Goal: Information Seeking & Learning: Find specific fact

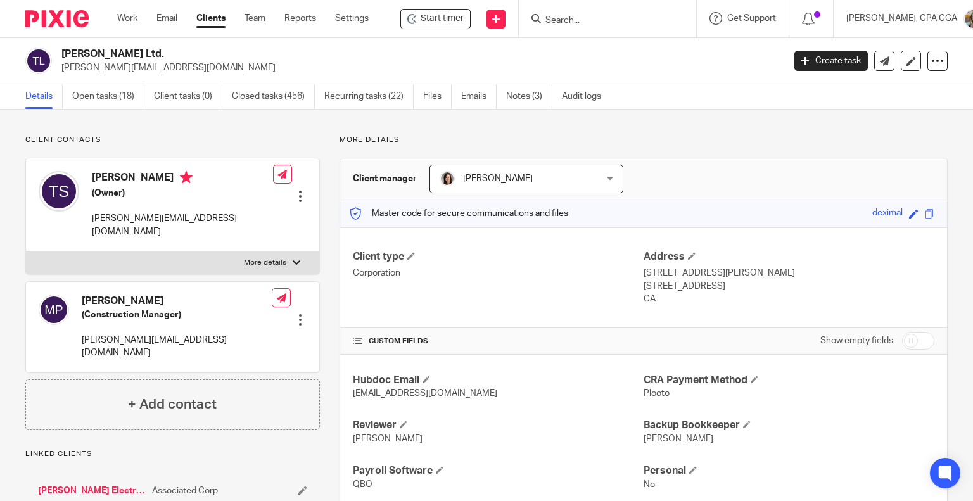
click at [579, 22] on input "Search" at bounding box center [601, 20] width 114 height 11
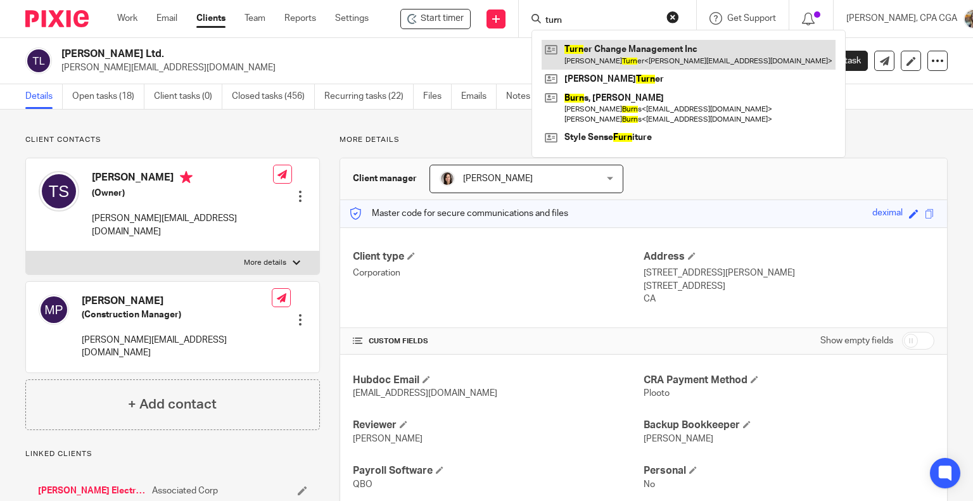
type input "turn"
click at [608, 60] on link at bounding box center [689, 54] width 294 height 29
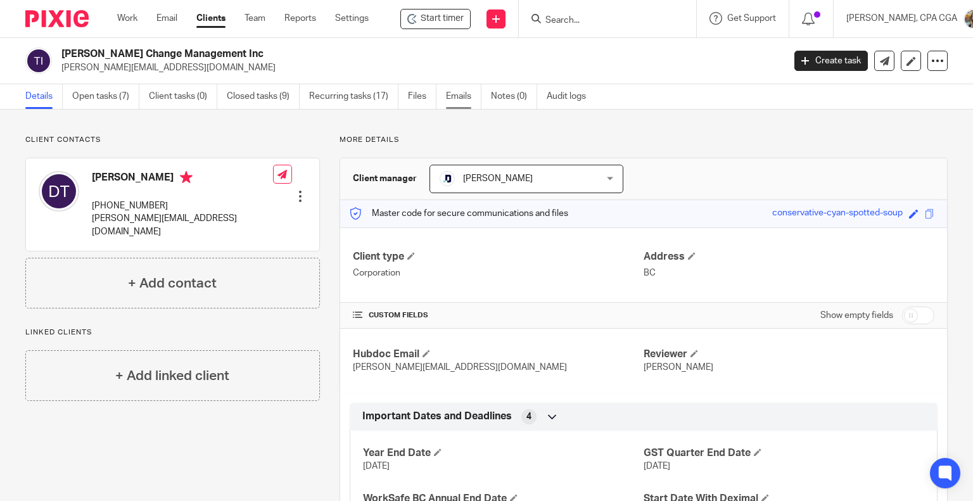
click at [451, 98] on link "Emails" at bounding box center [463, 96] width 35 height 25
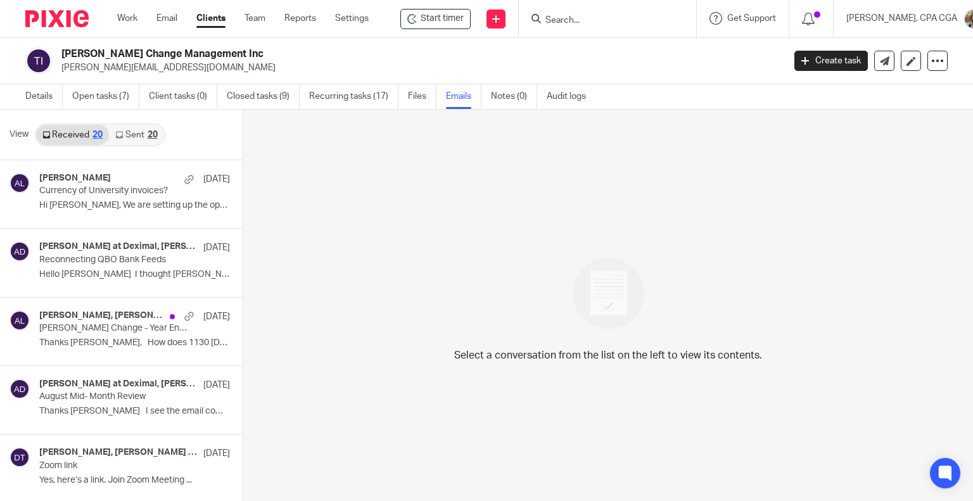
click at [586, 17] on input "Search" at bounding box center [601, 20] width 114 height 11
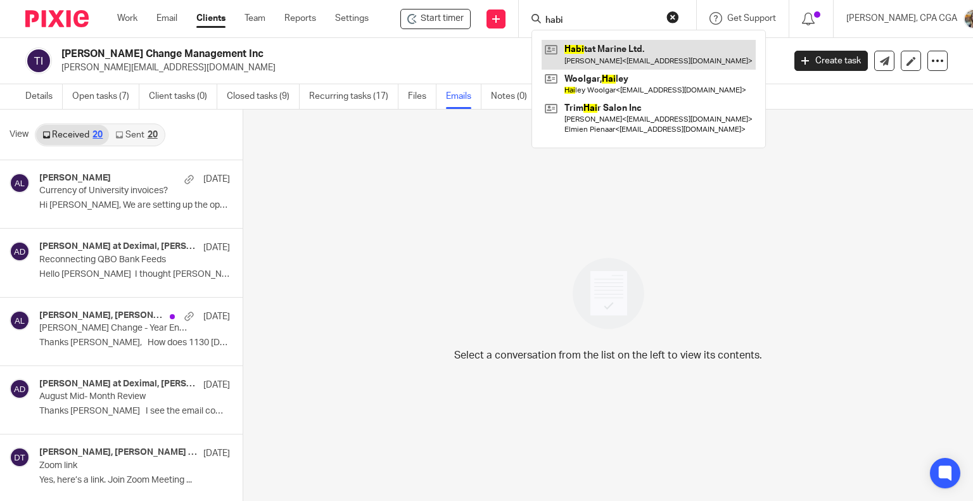
type input "habi"
click at [616, 43] on link at bounding box center [649, 54] width 214 height 29
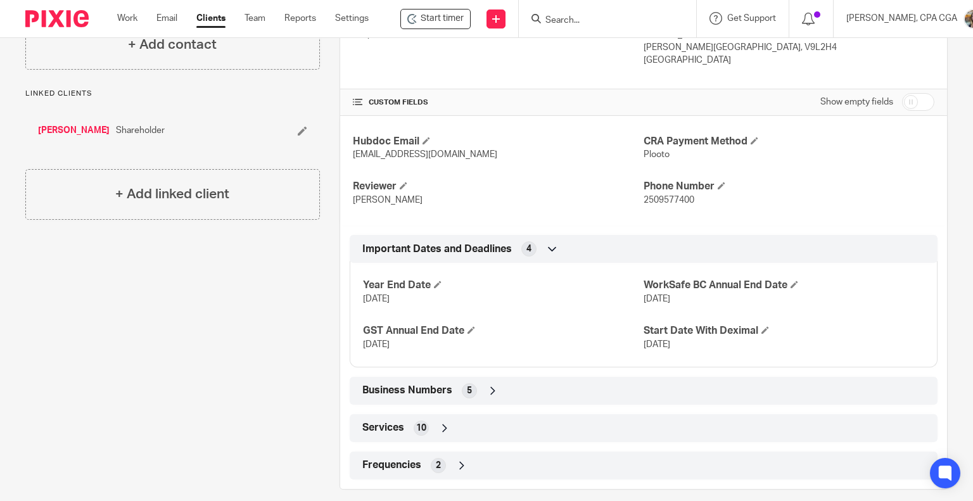
scroll to position [252, 0]
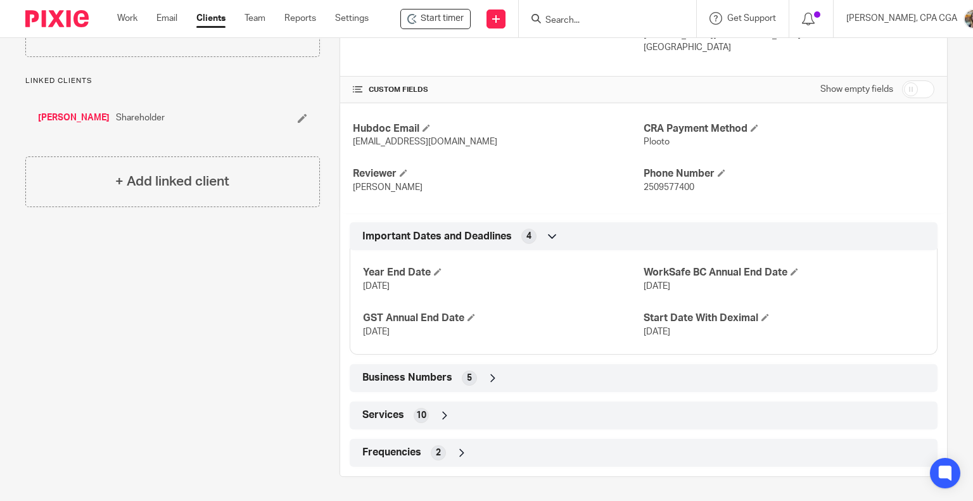
click at [489, 380] on icon at bounding box center [493, 378] width 13 height 13
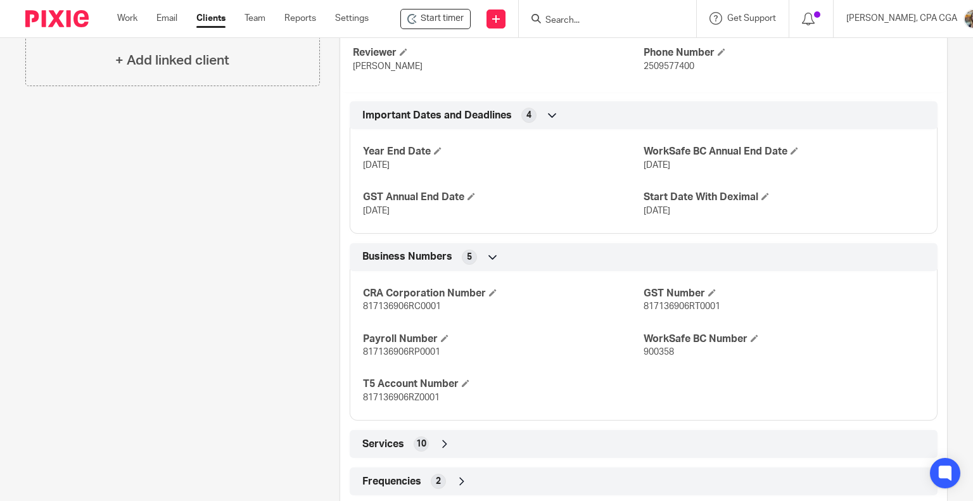
scroll to position [378, 0]
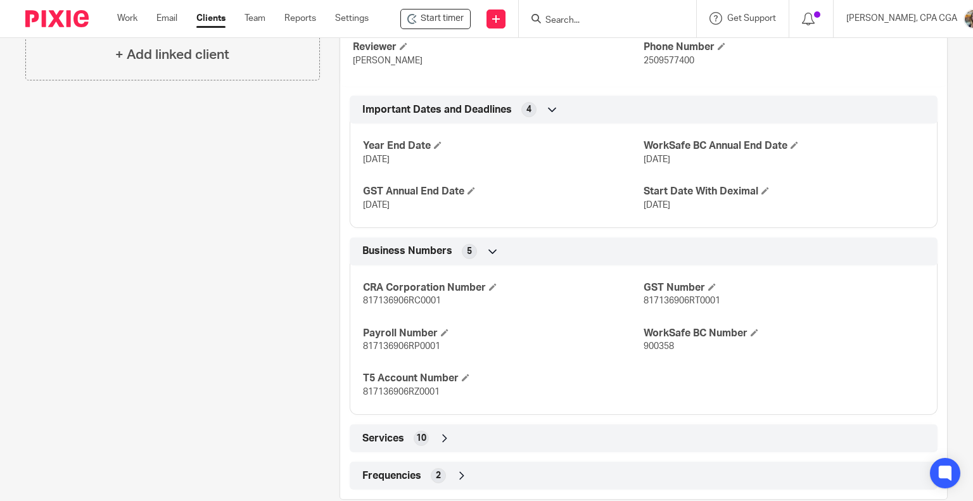
click at [655, 301] on span "817136906RT0001" at bounding box center [682, 301] width 77 height 9
copy span "817136906RT0001"
click at [662, 301] on span "817136906RT0001" at bounding box center [682, 301] width 77 height 9
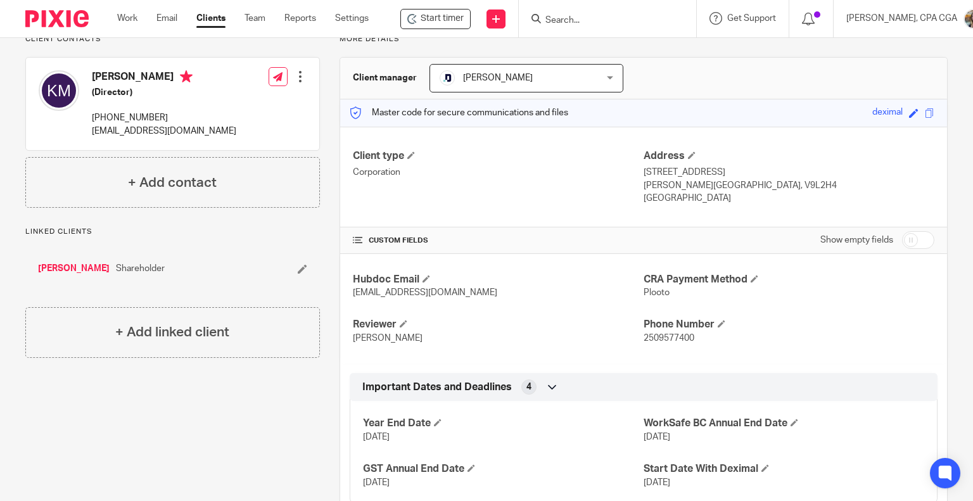
scroll to position [61, 0]
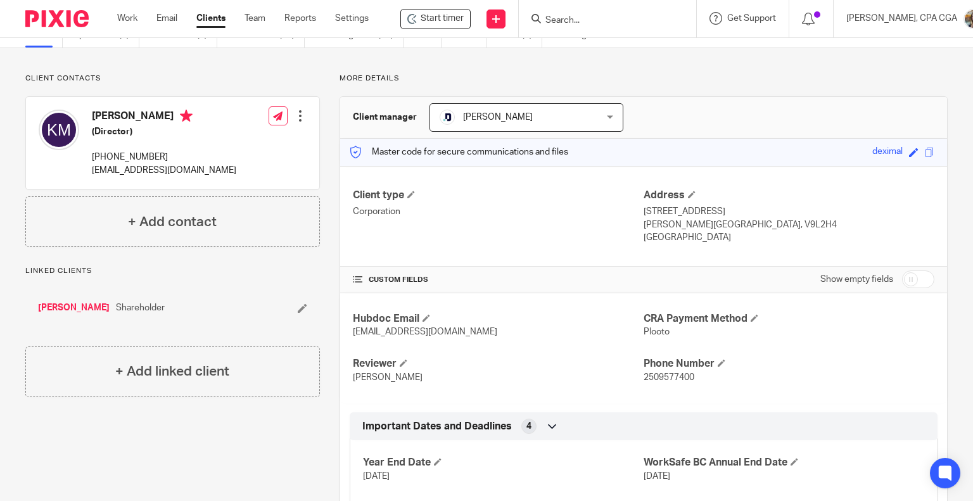
click at [520, 293] on div "Hubdoc Email habitat.d278@app.hubdoc.com CRA Payment Method Plooto Reviewer Dan…" at bounding box center [643, 348] width 607 height 110
click at [135, 18] on link "Work" at bounding box center [127, 18] width 20 height 13
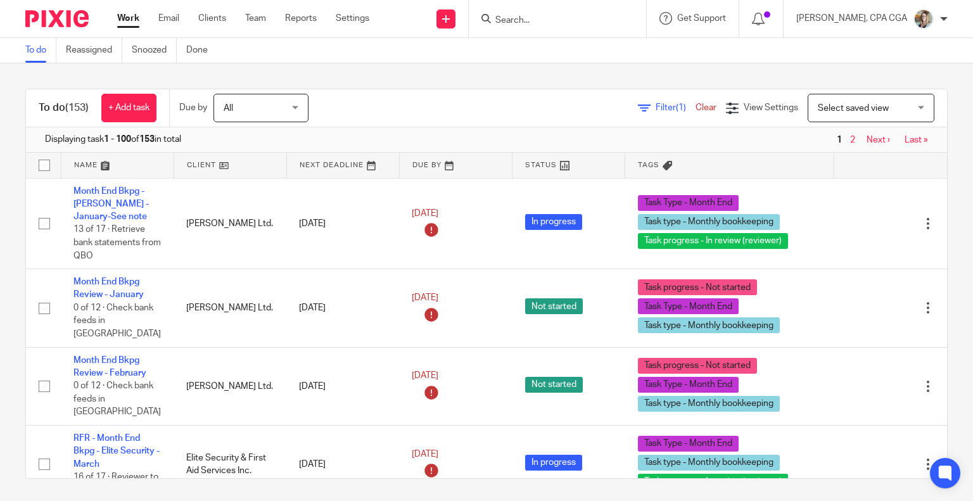
click at [84, 166] on link at bounding box center [117, 165] width 112 height 25
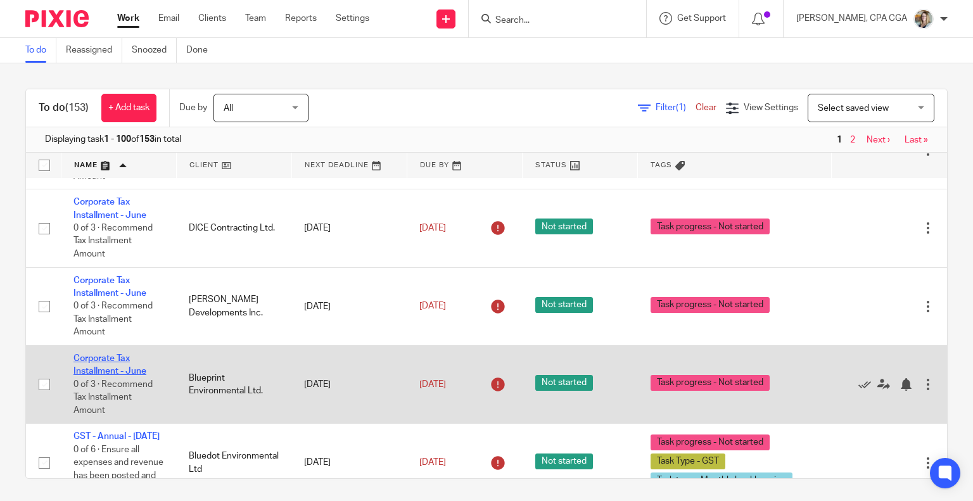
scroll to position [1648, 0]
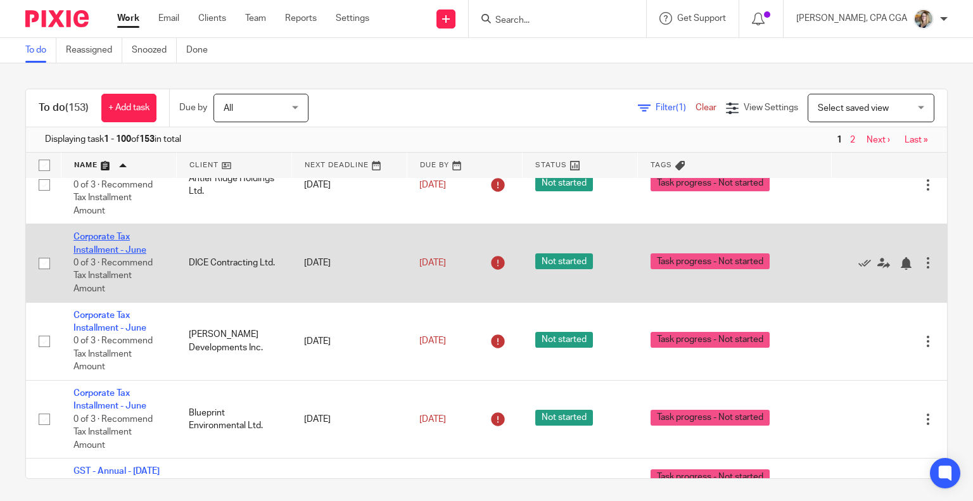
click at [117, 252] on link "Corporate Tax Installment - June" at bounding box center [110, 244] width 73 height 22
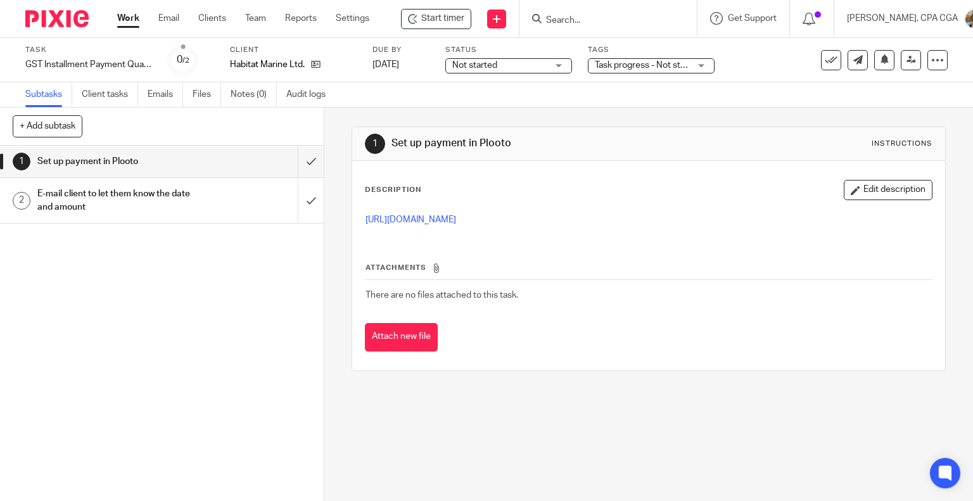
click at [134, 199] on h1 "E-mail client to let them know the date and amount" at bounding box center [119, 200] width 165 height 32
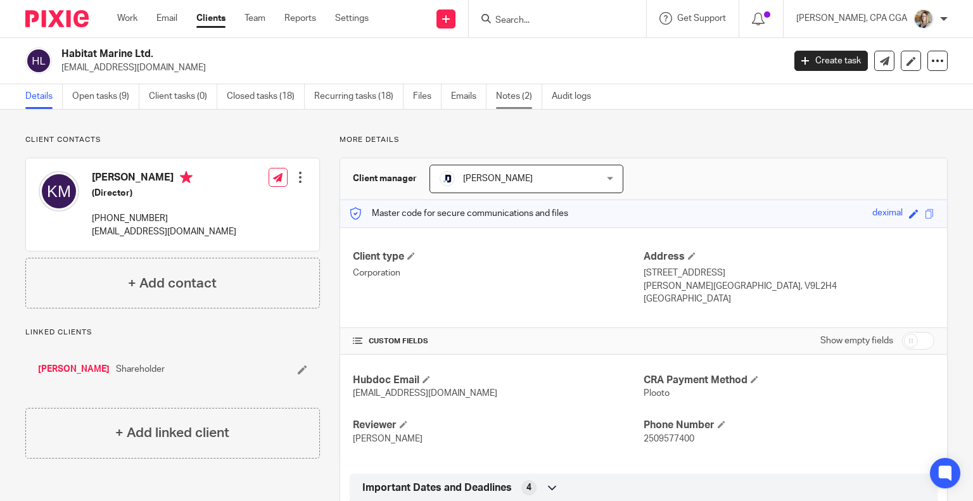
click at [516, 98] on link "Notes (2)" at bounding box center [519, 96] width 46 height 25
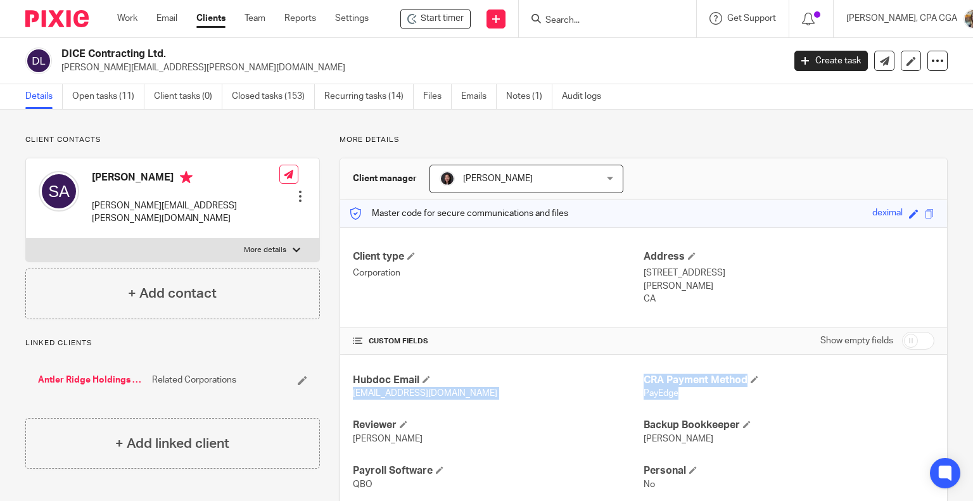
drag, startPoint x: 632, startPoint y: 373, endPoint x: 685, endPoint y: 392, distance: 56.7
click at [685, 392] on div "Hubdoc Email dice@app.hubdoc.com CRA Payment Method PayEdge Reviewer Chrissy Ba…" at bounding box center [643, 455] width 607 height 201
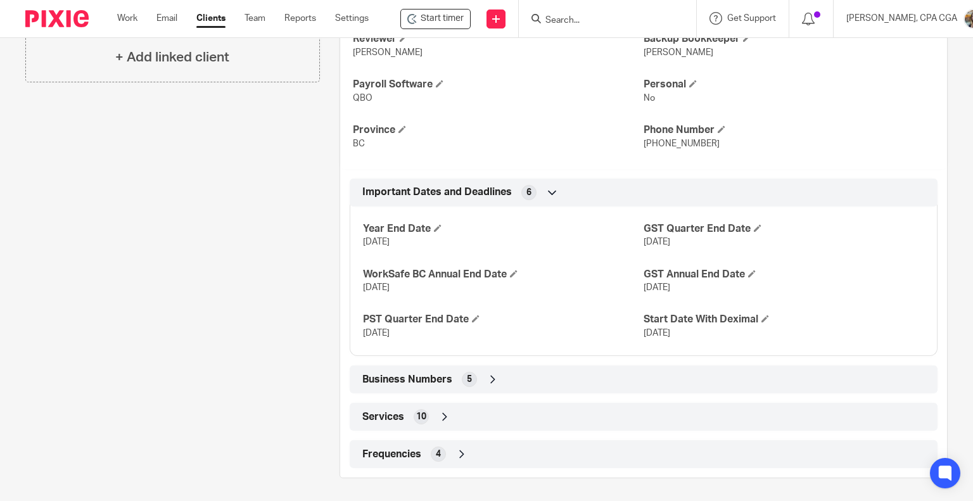
scroll to position [388, 0]
click at [482, 380] on div "Business Numbers 5" at bounding box center [643, 379] width 569 height 22
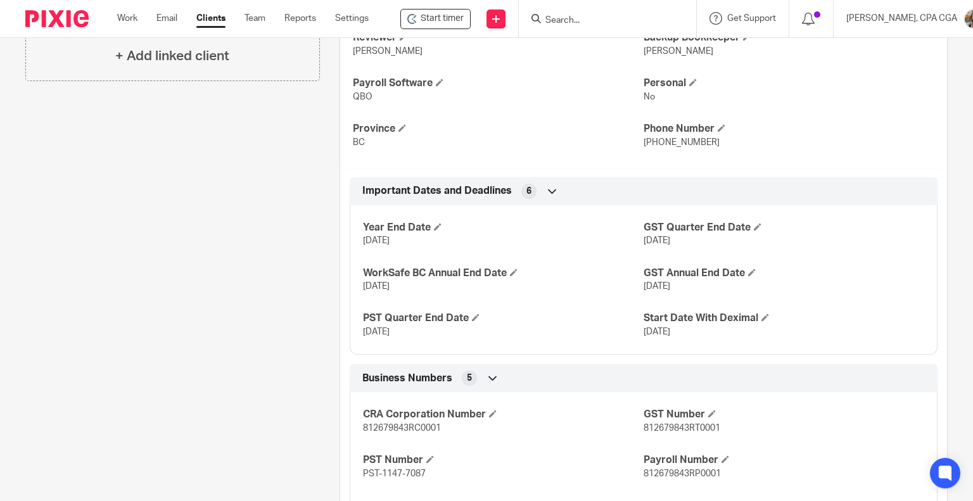
click at [694, 428] on span "812679843RT0001" at bounding box center [682, 428] width 77 height 9
drag, startPoint x: 685, startPoint y: 425, endPoint x: 695, endPoint y: 425, distance: 9.5
click at [695, 425] on span "812679843RT0001" at bounding box center [682, 428] width 77 height 9
drag, startPoint x: 404, startPoint y: 427, endPoint x: 418, endPoint y: 429, distance: 13.4
click at [418, 429] on span "812679843RC0001" at bounding box center [402, 428] width 78 height 9
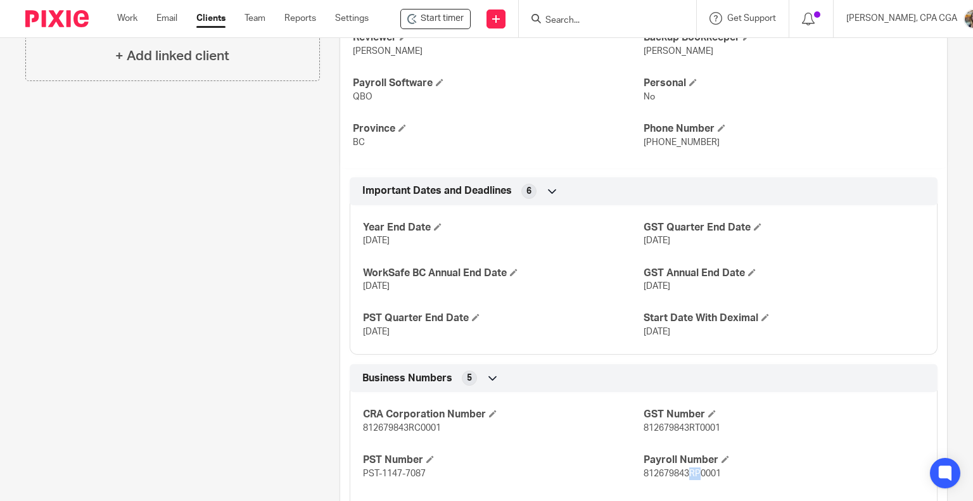
drag, startPoint x: 684, startPoint y: 476, endPoint x: 695, endPoint y: 472, distance: 10.8
click at [695, 472] on span "812679843RP0001" at bounding box center [682, 474] width 77 height 9
drag, startPoint x: 409, startPoint y: 428, endPoint x: 431, endPoint y: 430, distance: 22.3
click at [431, 430] on span "812679843RC0001" at bounding box center [402, 428] width 78 height 9
drag, startPoint x: 408, startPoint y: 426, endPoint x: 438, endPoint y: 428, distance: 29.8
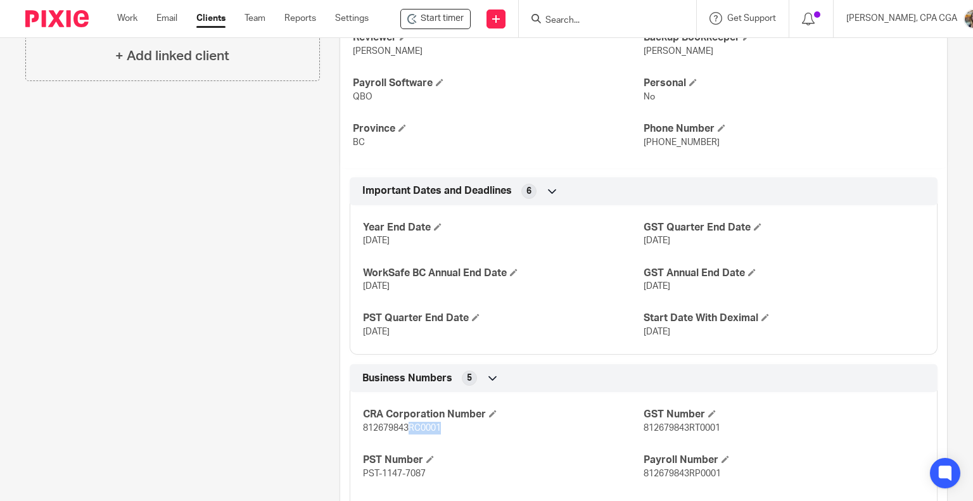
click at [438, 428] on span "812679843RC0001" at bounding box center [402, 428] width 78 height 9
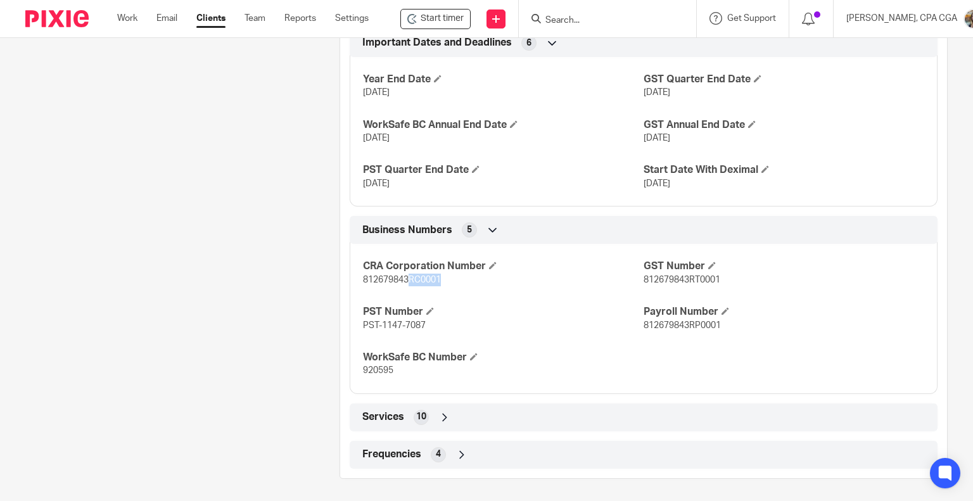
scroll to position [537, 0]
click at [443, 411] on icon at bounding box center [445, 416] width 13 height 13
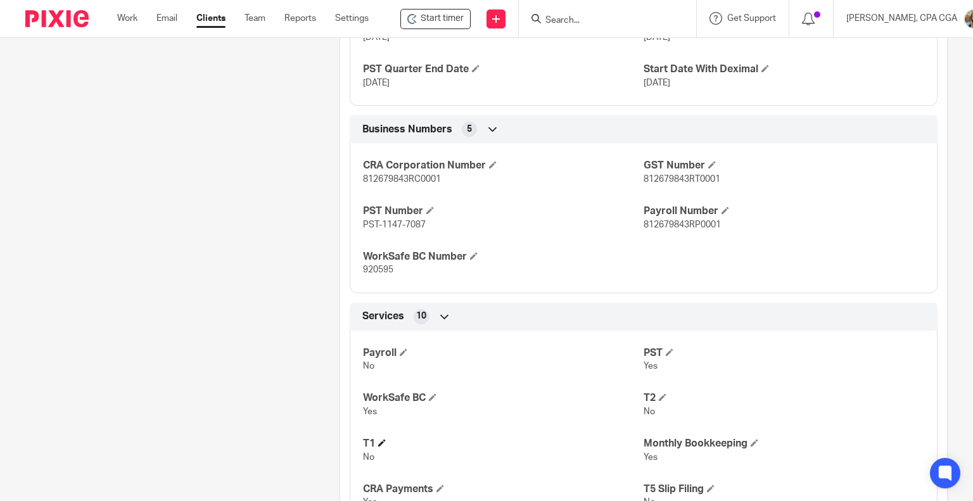
scroll to position [588, 0]
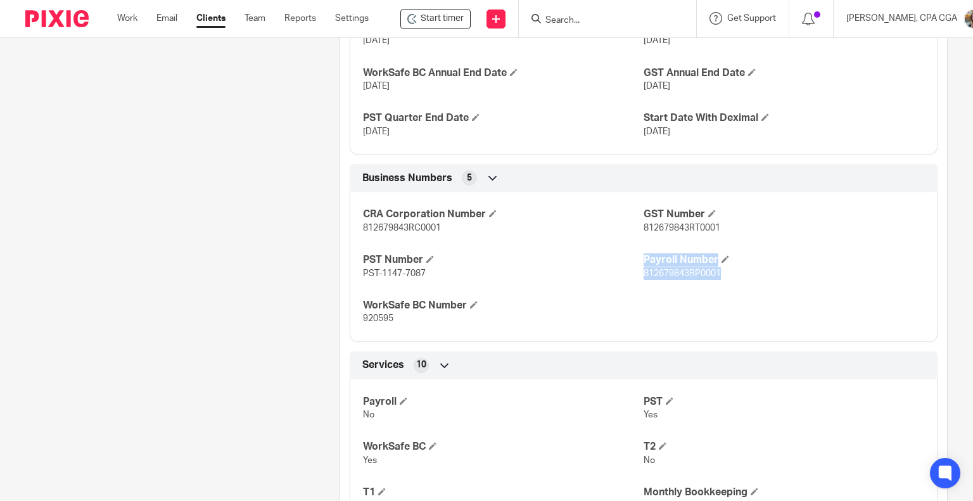
drag, startPoint x: 633, startPoint y: 270, endPoint x: 715, endPoint y: 271, distance: 81.7
click at [715, 271] on div "CRA Corporation Number 812679843RC0001 GST Number 812679843RT0001 PST Number PS…" at bounding box center [644, 261] width 588 height 159
click at [632, 286] on div "CRA Corporation Number 812679843RC0001 GST Number 812679843RT0001 PST Number PS…" at bounding box center [644, 261] width 588 height 159
